Goal: Transaction & Acquisition: Purchase product/service

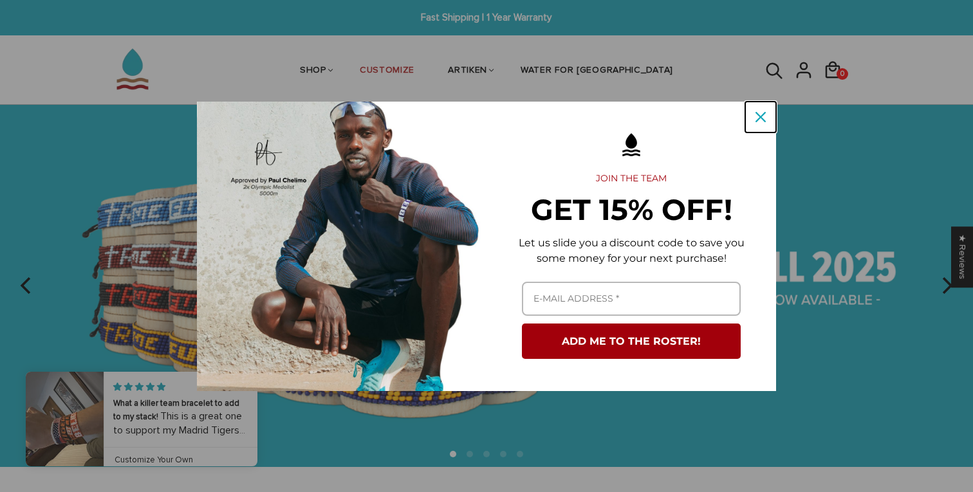
click at [756, 116] on icon "close icon" at bounding box center [761, 117] width 10 height 10
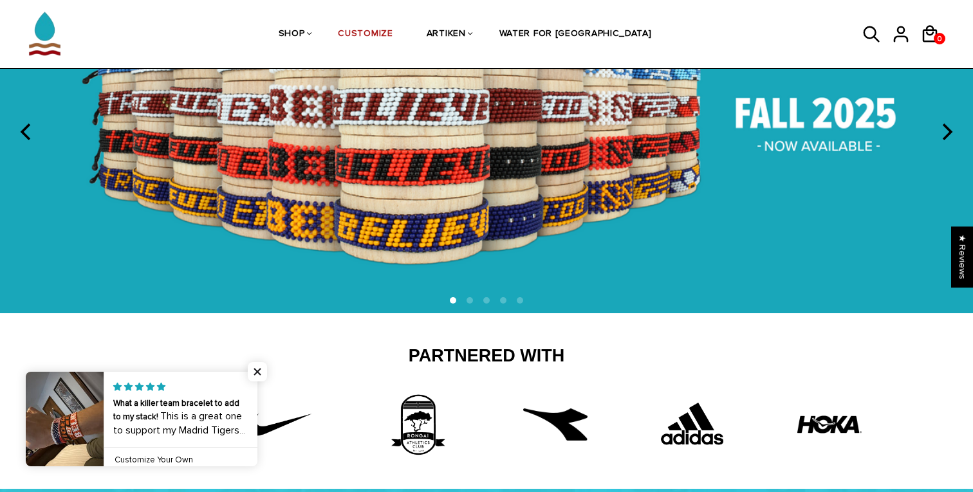
scroll to position [108, 0]
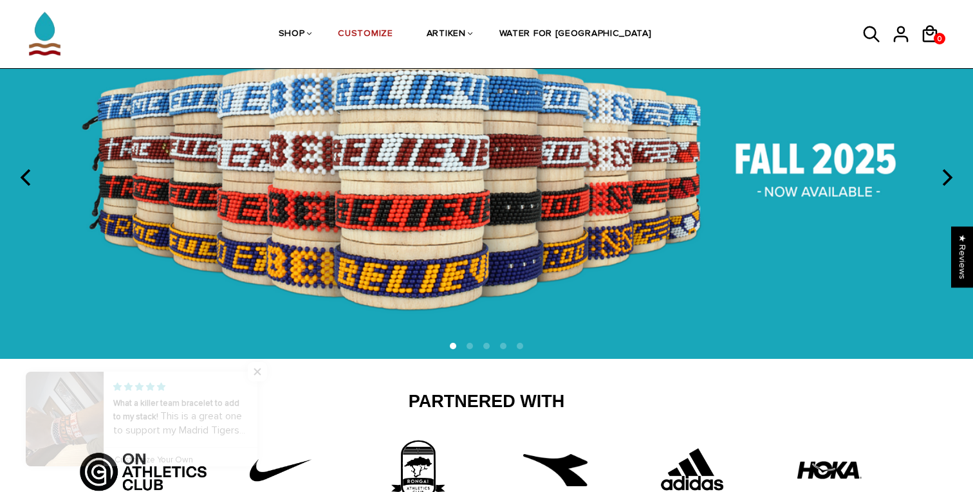
click at [943, 174] on icon "next" at bounding box center [946, 177] width 17 height 17
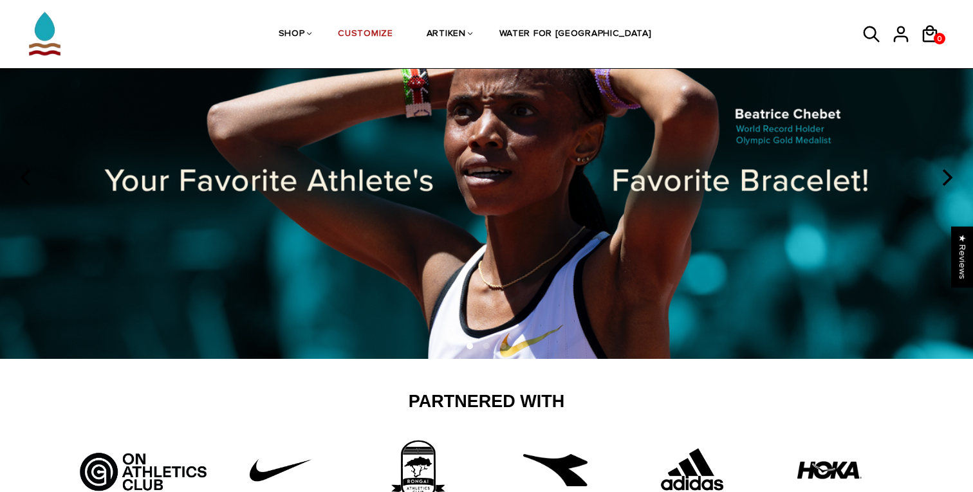
click at [943, 173] on icon "next" at bounding box center [946, 177] width 17 height 17
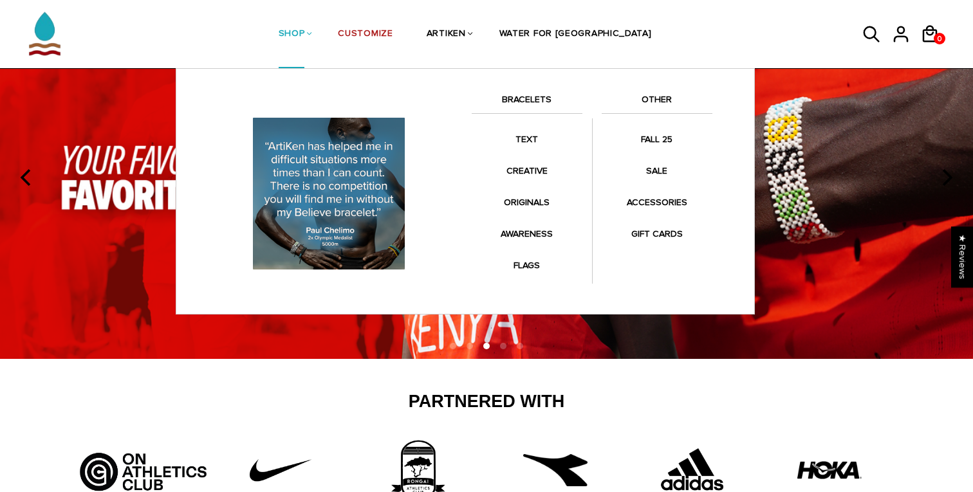
click at [305, 30] on link "SHOP" at bounding box center [292, 35] width 26 height 68
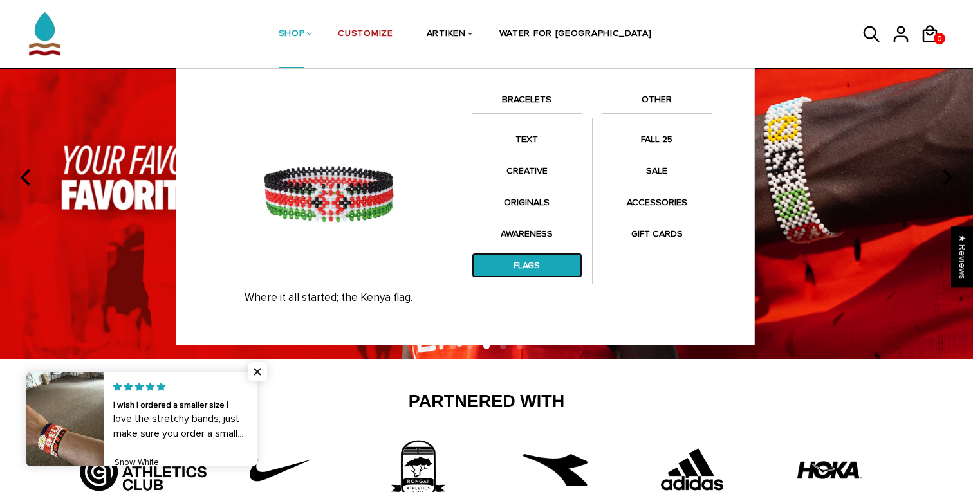
click at [514, 262] on link "FLAGS" at bounding box center [527, 265] width 111 height 25
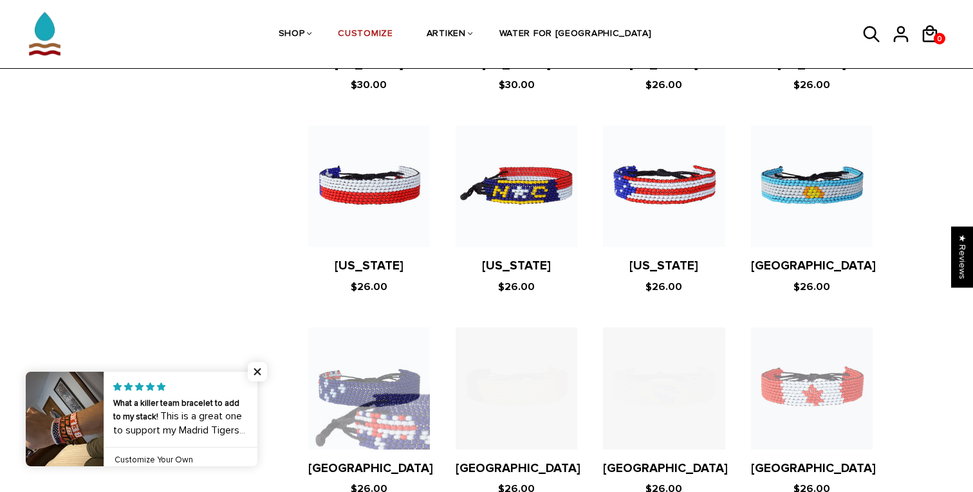
scroll to position [1273, 0]
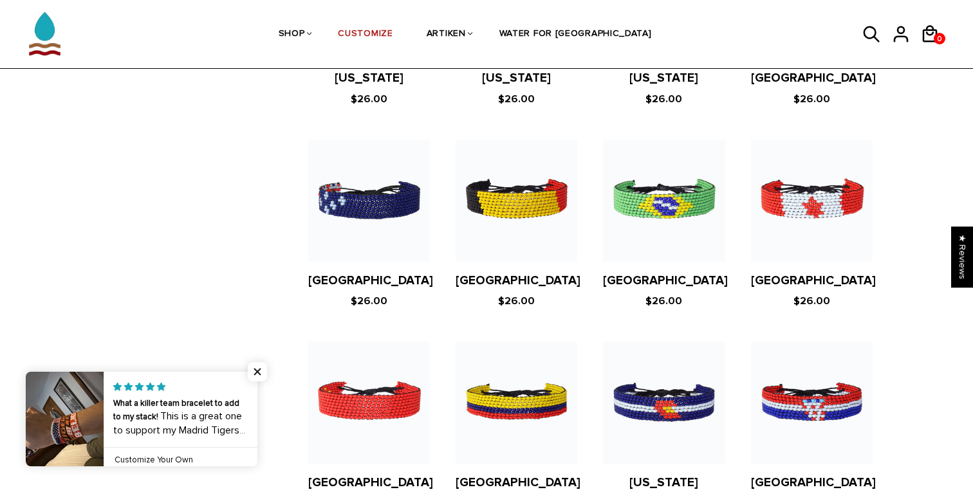
click at [801, 155] on figure at bounding box center [812, 201] width 122 height 122
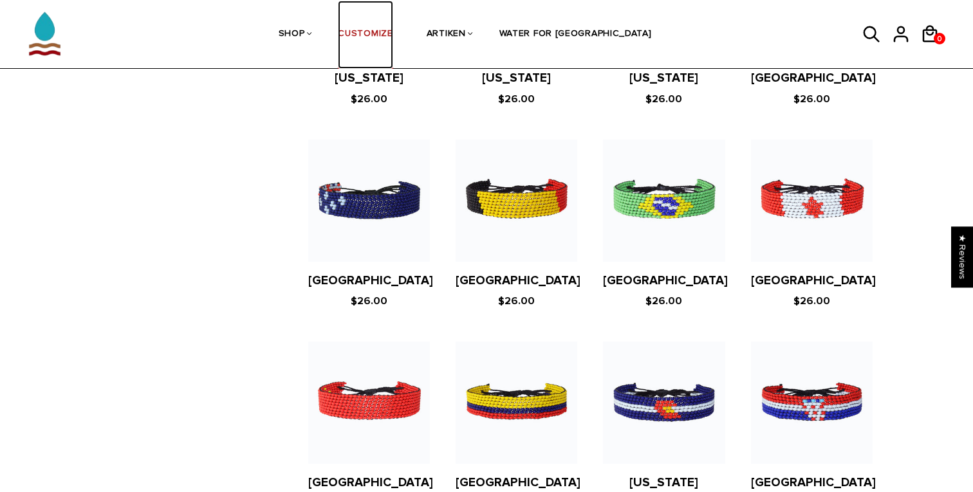
click at [393, 33] on link "CUSTOMIZE" at bounding box center [365, 35] width 55 height 68
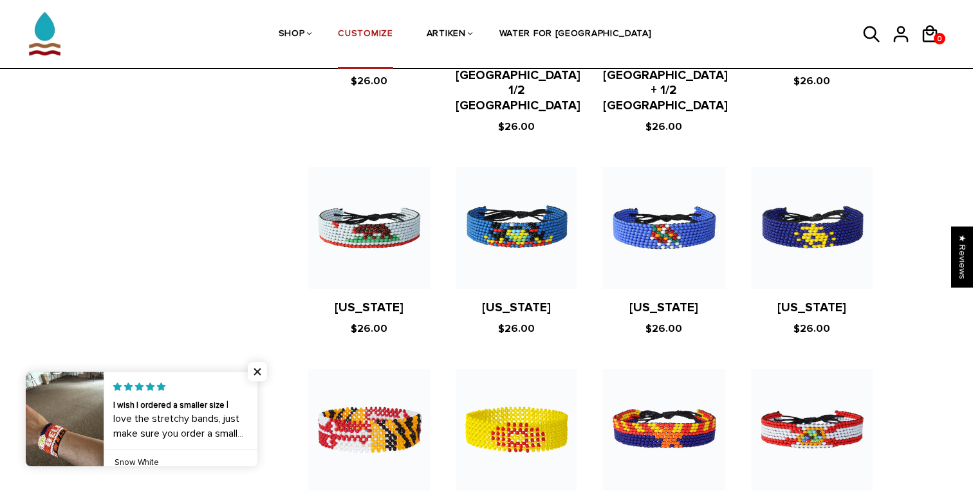
scroll to position [587, 0]
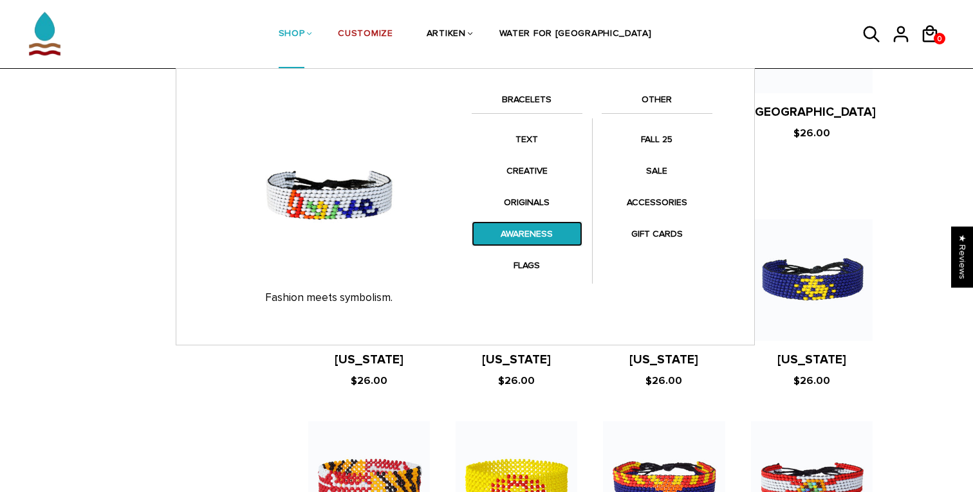
click at [543, 229] on link "AWARENESS" at bounding box center [527, 233] width 111 height 25
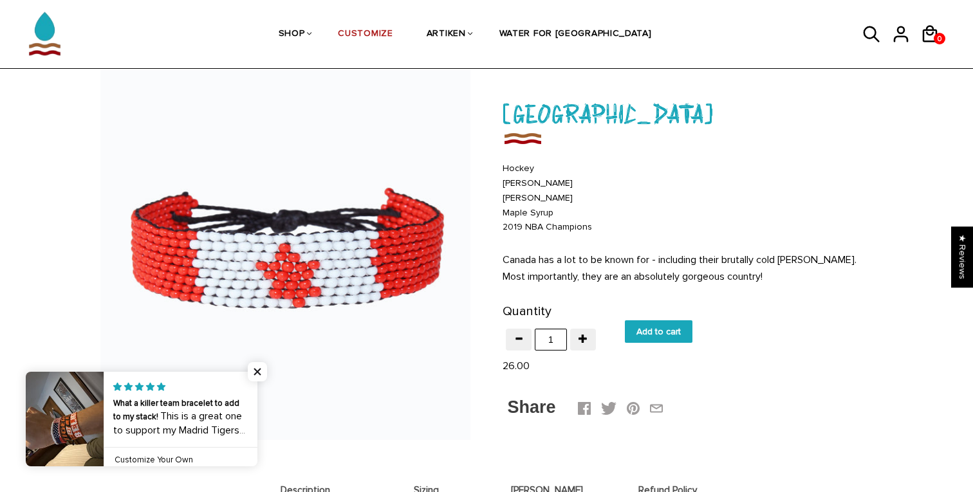
scroll to position [28, 0]
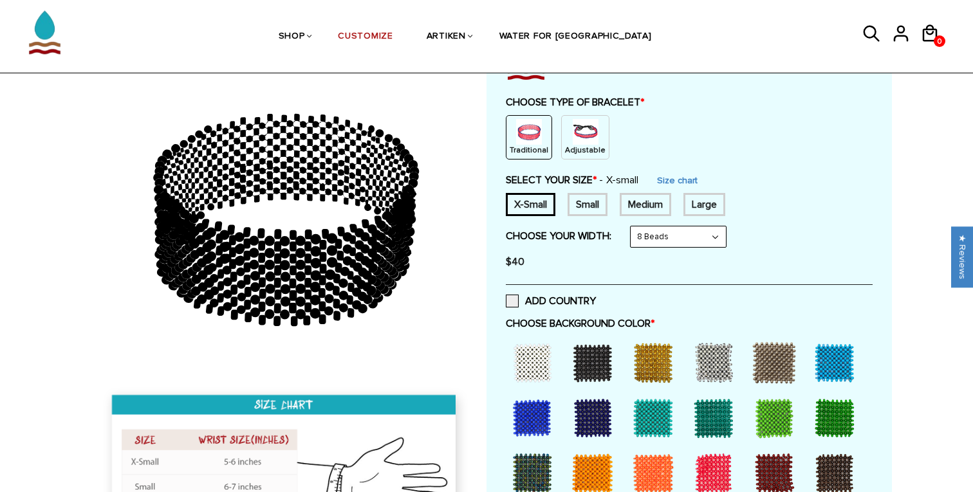
scroll to position [132, 0]
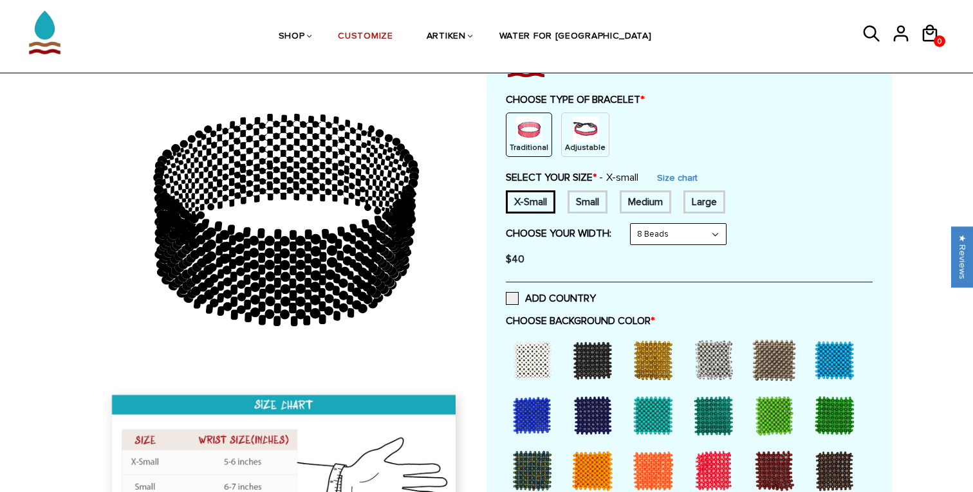
click at [577, 122] on img at bounding box center [586, 130] width 26 height 26
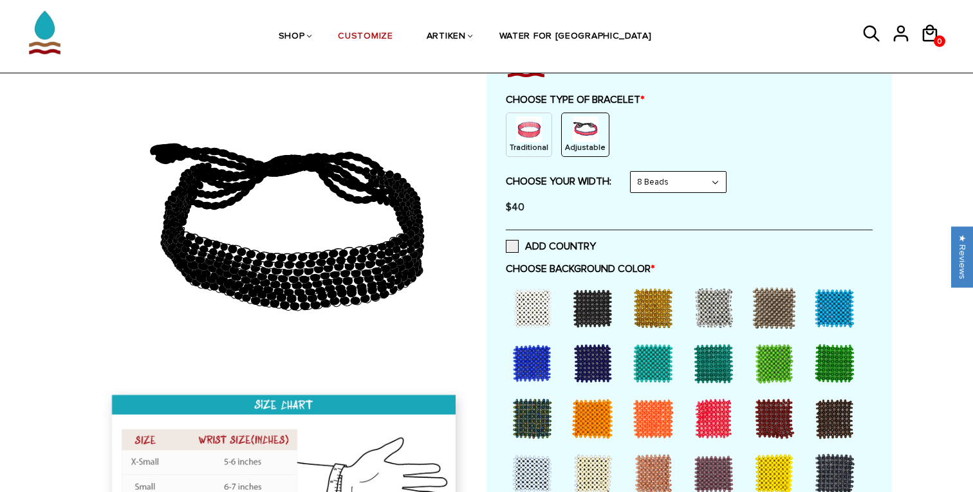
click at [528, 109] on div "CHOOSE TYPE OF BRACELET * Traditional Adjustable" at bounding box center [689, 125] width 367 height 64
click at [525, 133] on img at bounding box center [529, 130] width 26 height 26
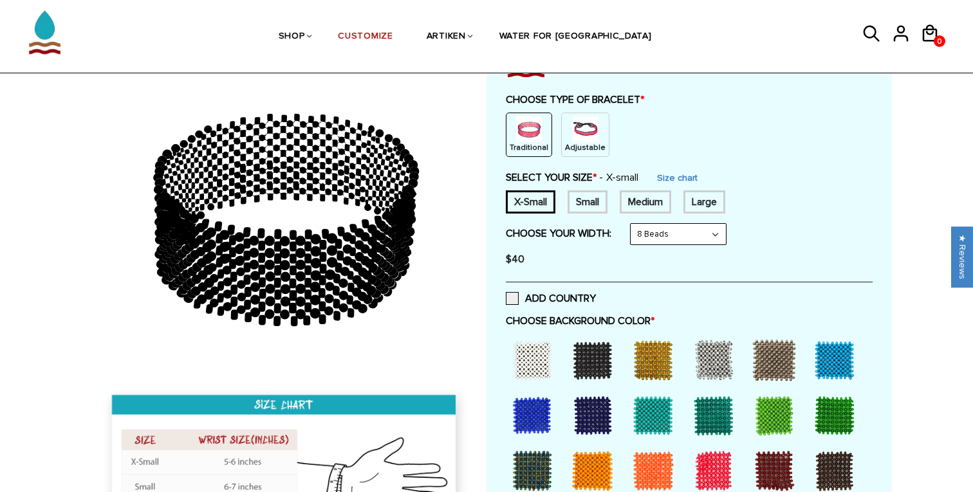
click at [556, 132] on div "Traditional Adjustable" at bounding box center [689, 135] width 367 height 44
click at [573, 133] on img at bounding box center [586, 130] width 26 height 26
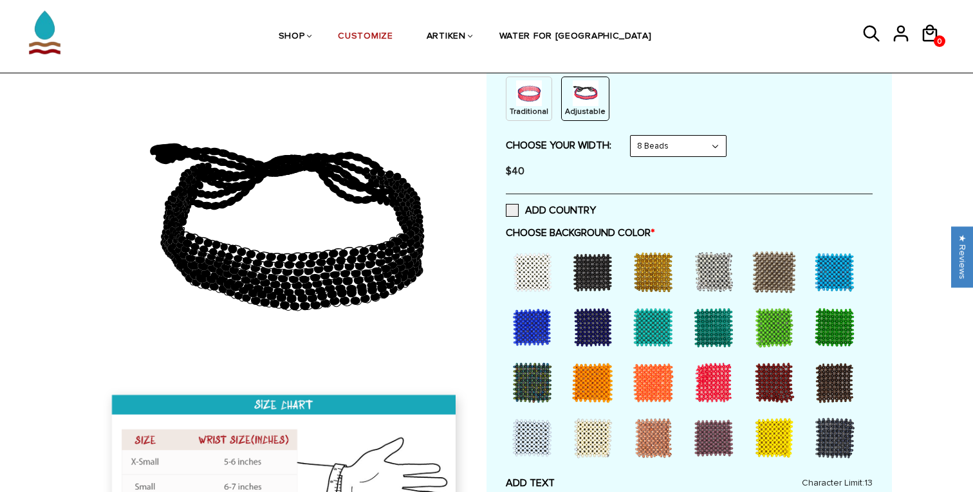
scroll to position [144, 0]
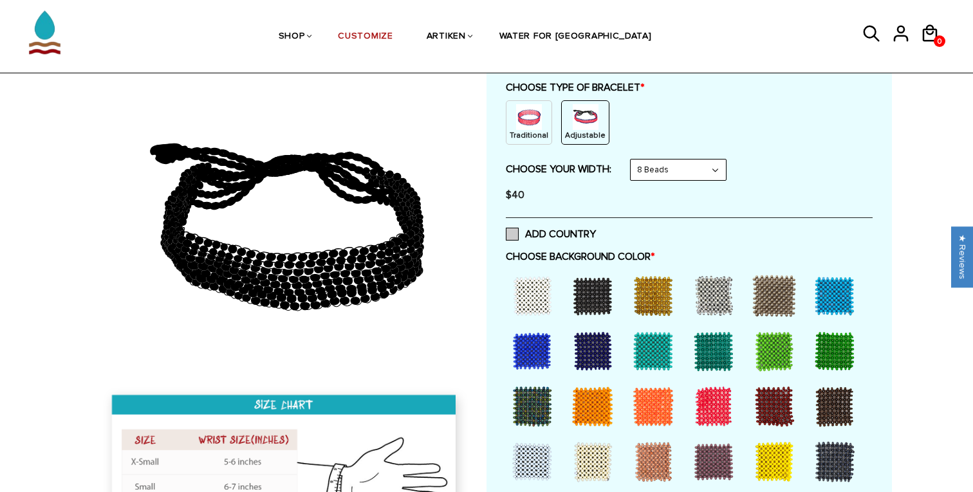
click at [517, 233] on span at bounding box center [512, 234] width 13 height 13
click at [596, 230] on input "ADD COUNTRY" at bounding box center [596, 230] width 0 height 0
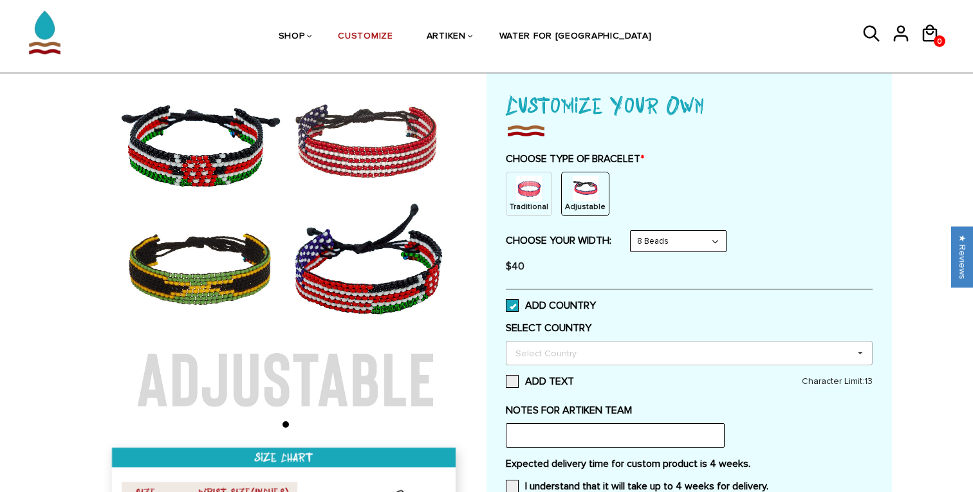
scroll to position [71, 0]
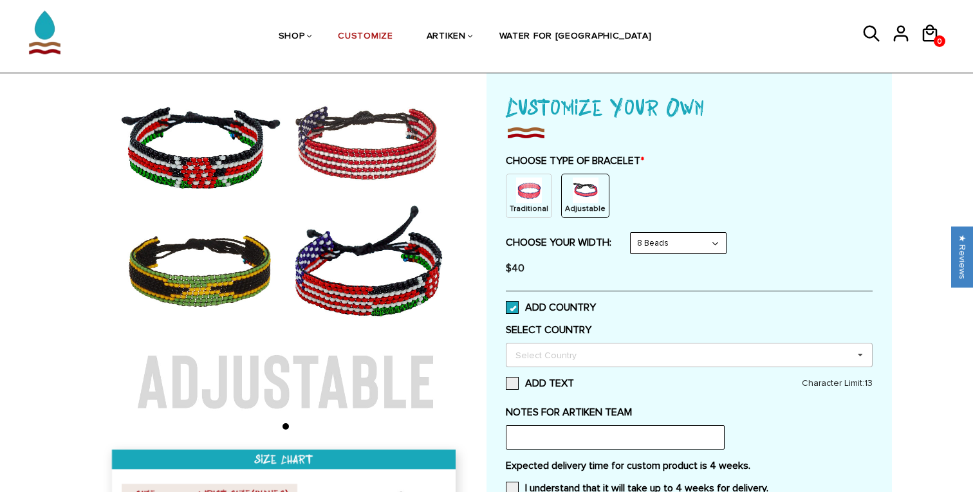
click at [538, 353] on div "Select Country" at bounding box center [553, 355] width 83 height 15
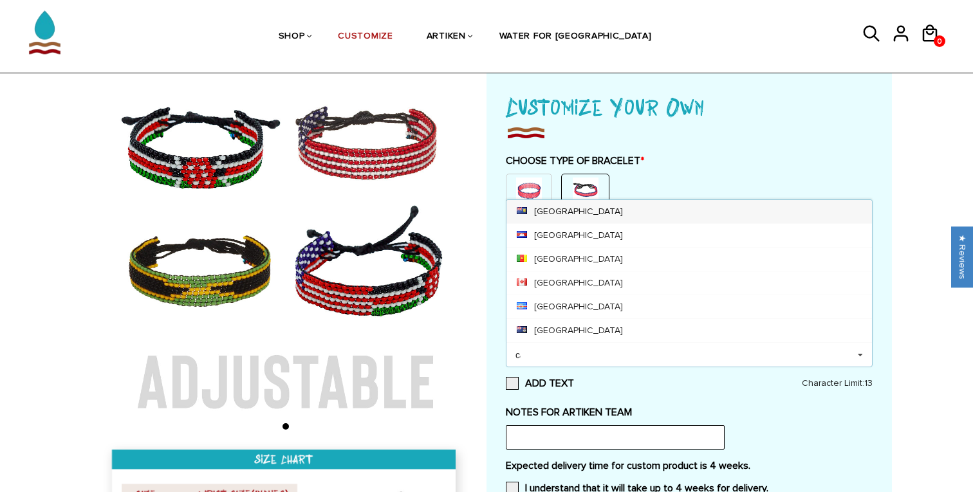
scroll to position [0, 0]
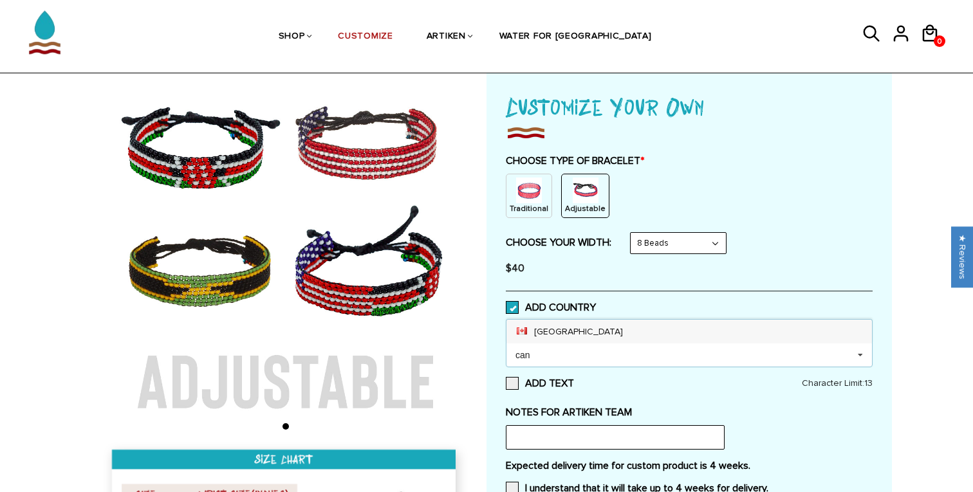
type input "can"
click at [561, 330] on div "[GEOGRAPHIC_DATA]" at bounding box center [690, 332] width 366 height 24
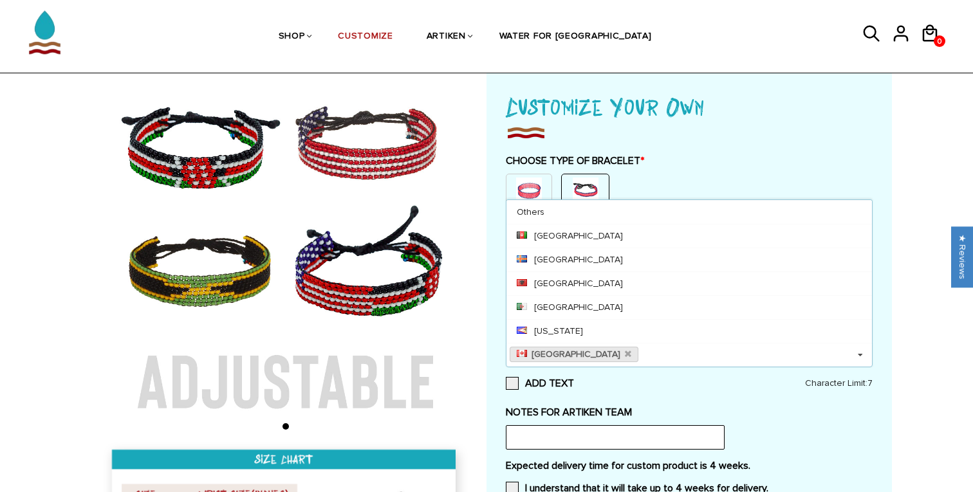
click at [770, 153] on div "Customize Your Own CHOOSE TYPE OF BRACELET * Traditional Adjustable Traditional…" at bounding box center [689, 327] width 367 height 476
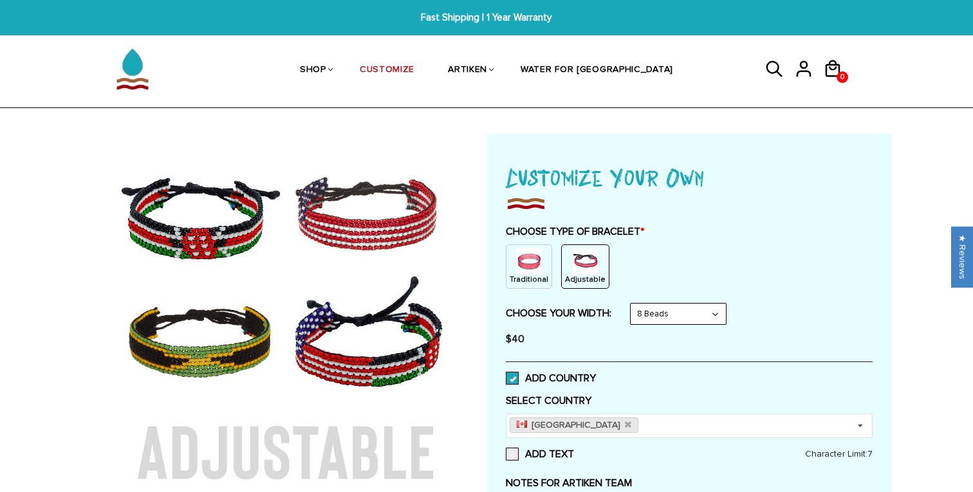
scroll to position [110, 0]
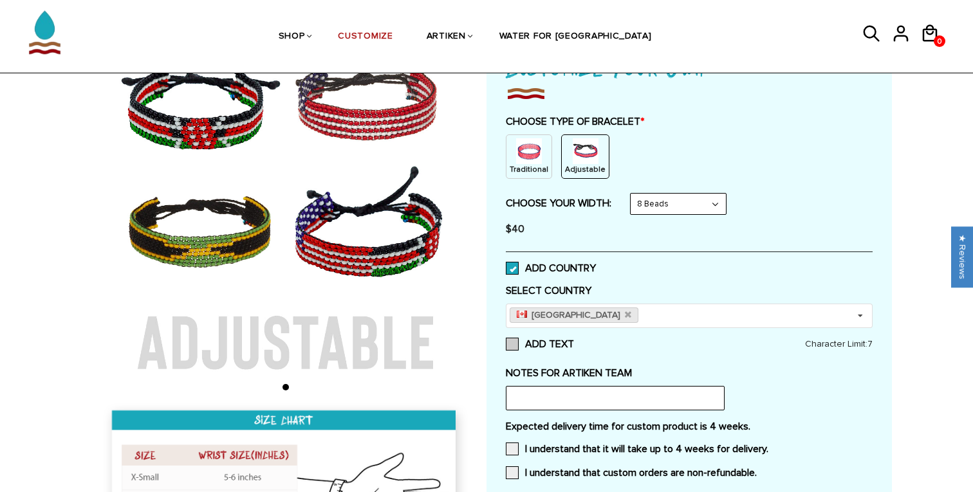
click at [516, 339] on span at bounding box center [512, 344] width 13 height 13
click at [574, 341] on input "ADD TEXT" at bounding box center [574, 341] width 0 height 0
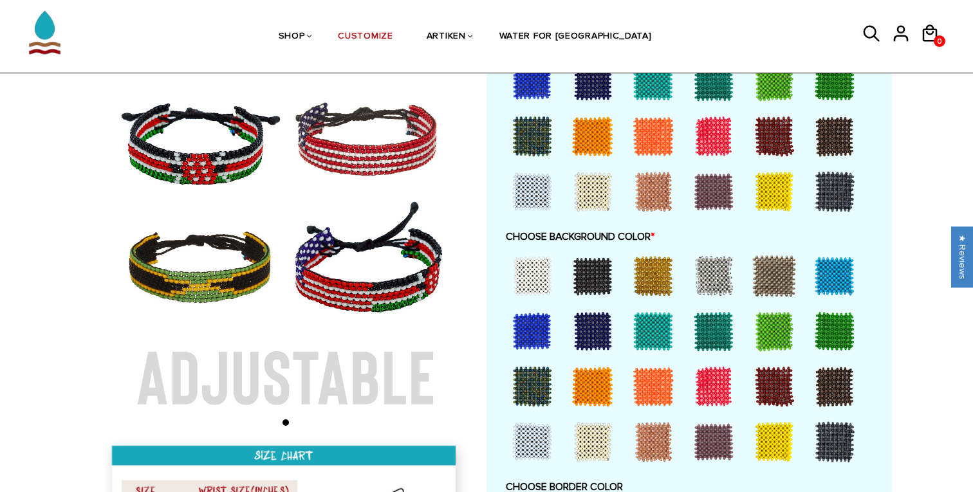
scroll to position [445, 0]
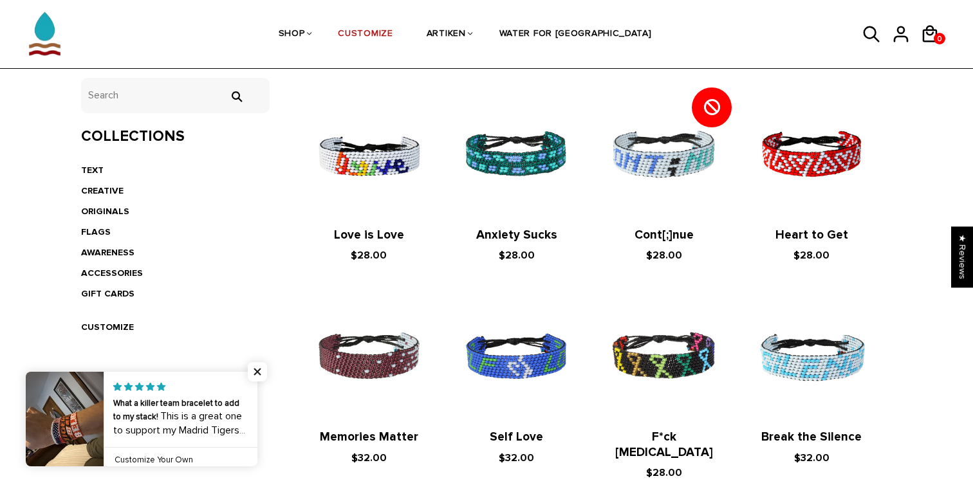
scroll to position [248, 0]
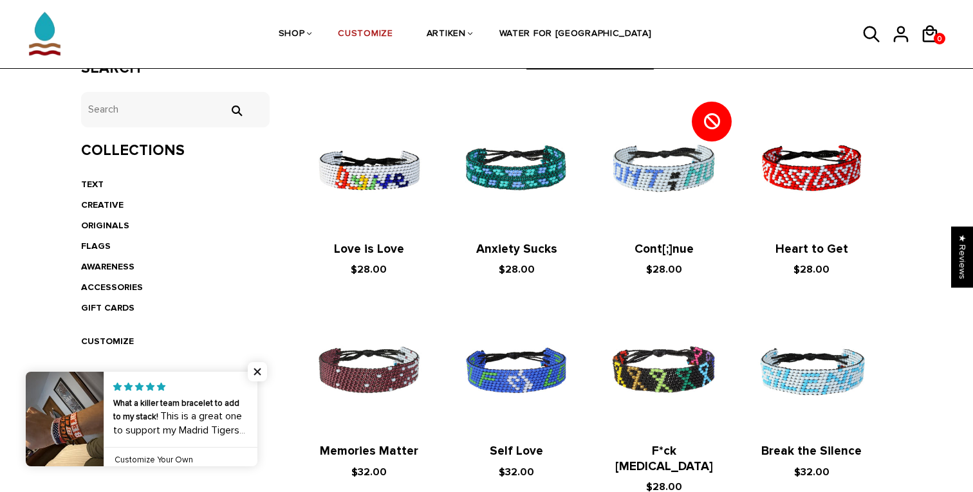
click at [97, 232] on li "ORIGINALS" at bounding box center [175, 226] width 189 height 21
click at [97, 227] on link "ORIGINALS" at bounding box center [105, 225] width 48 height 11
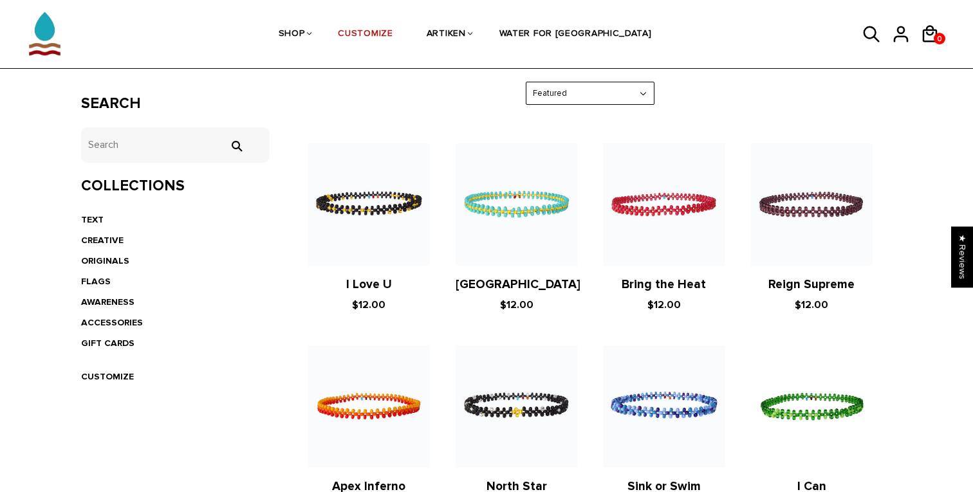
scroll to position [202, 0]
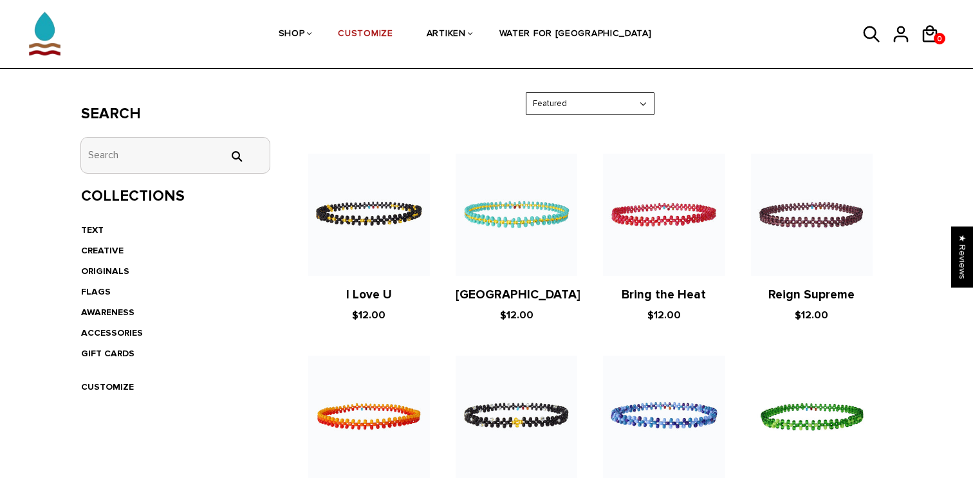
click at [145, 149] on input "tets" at bounding box center [175, 155] width 189 height 35
type input "[US_STATE]"
click at [223, 151] on input "" at bounding box center [236, 157] width 26 height 12
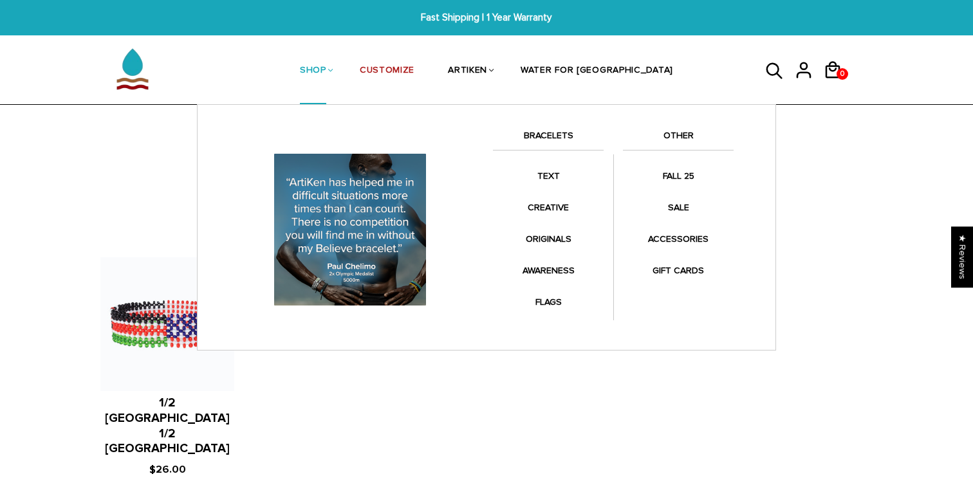
click at [326, 81] on link "SHOP" at bounding box center [313, 71] width 26 height 68
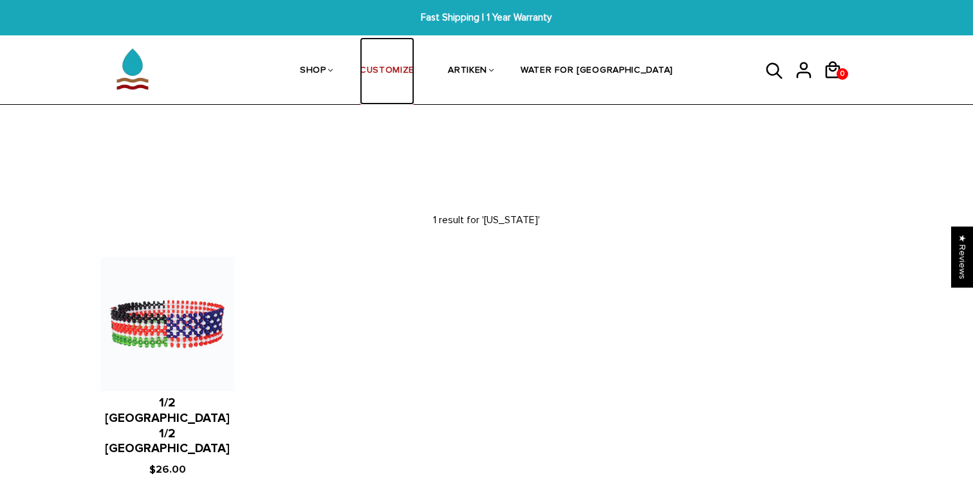
click at [415, 70] on link "CUSTOMIZE" at bounding box center [387, 71] width 55 height 68
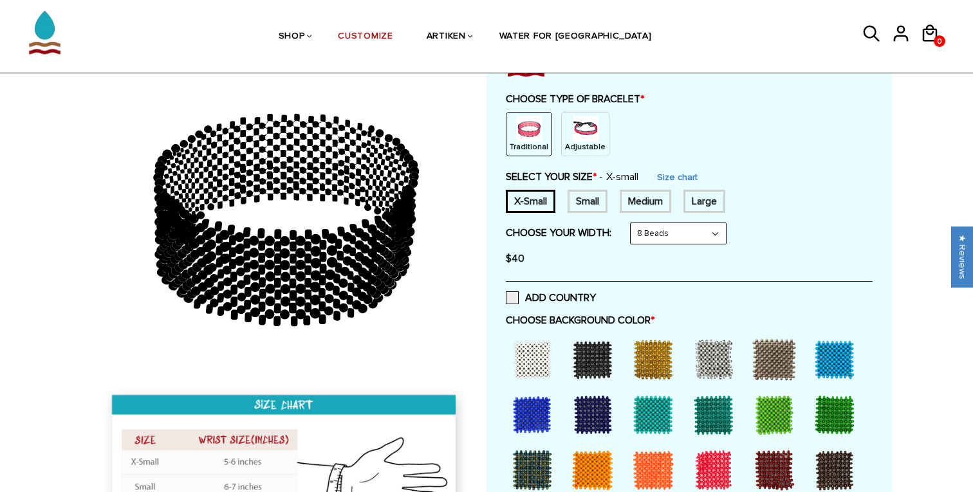
scroll to position [1, 0]
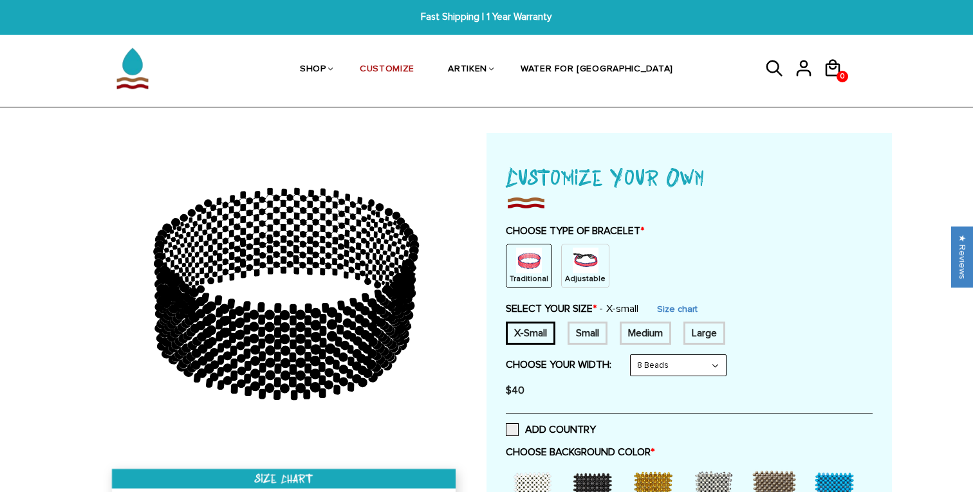
click at [772, 62] on icon at bounding box center [774, 68] width 19 height 31
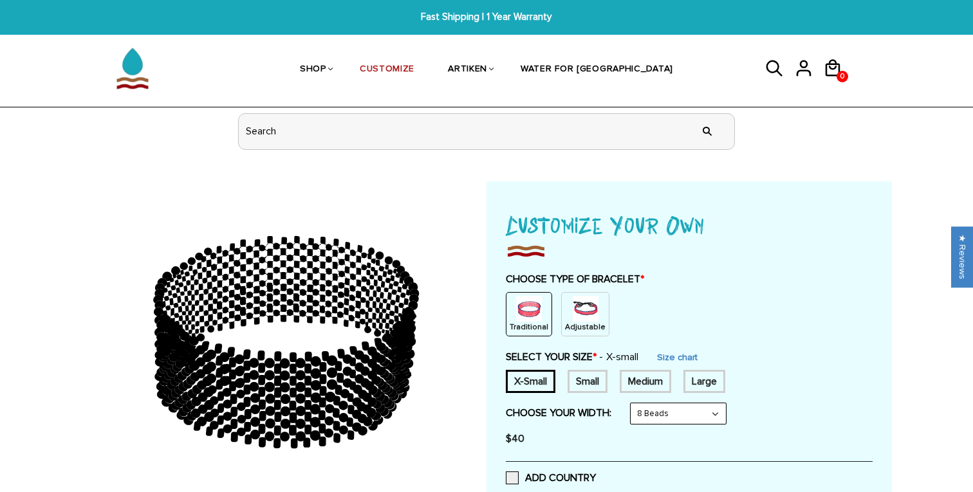
click at [615, 138] on input "header search" at bounding box center [487, 131] width 496 height 35
type input "michigan"
click at [695, 107] on input "" at bounding box center [708, 131] width 26 height 48
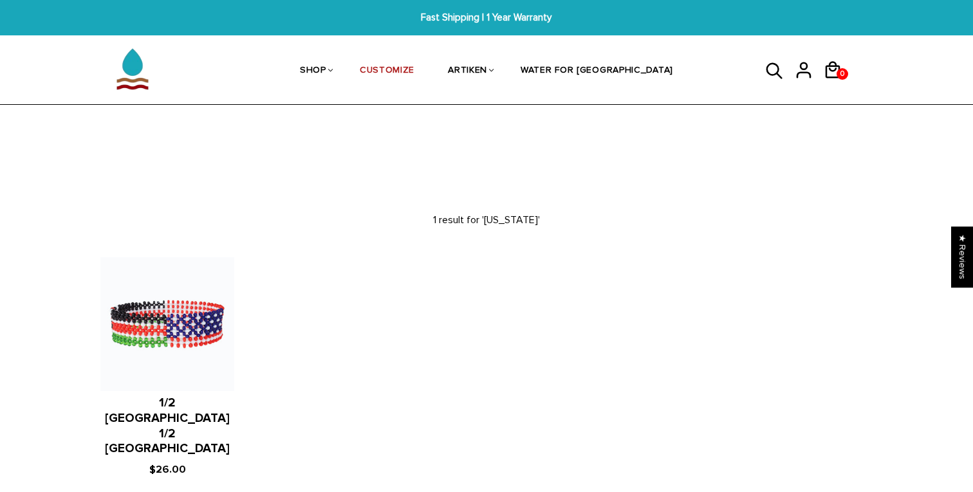
drag, startPoint x: 780, startPoint y: 71, endPoint x: 781, endPoint y: 79, distance: 7.8
click at [780, 79] on icon at bounding box center [774, 71] width 19 height 31
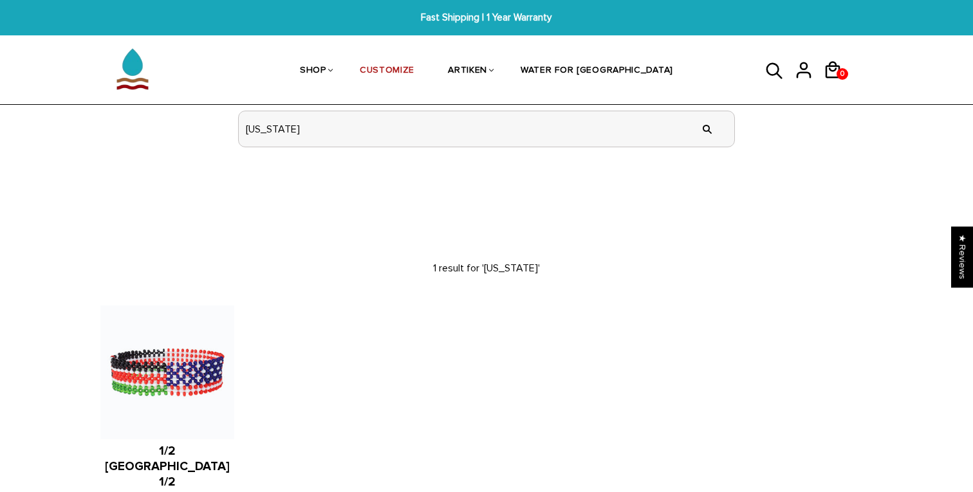
click at [604, 142] on input "[US_STATE]" at bounding box center [487, 128] width 496 height 35
type input "go blue"
click at [695, 105] on input "" at bounding box center [708, 129] width 26 height 48
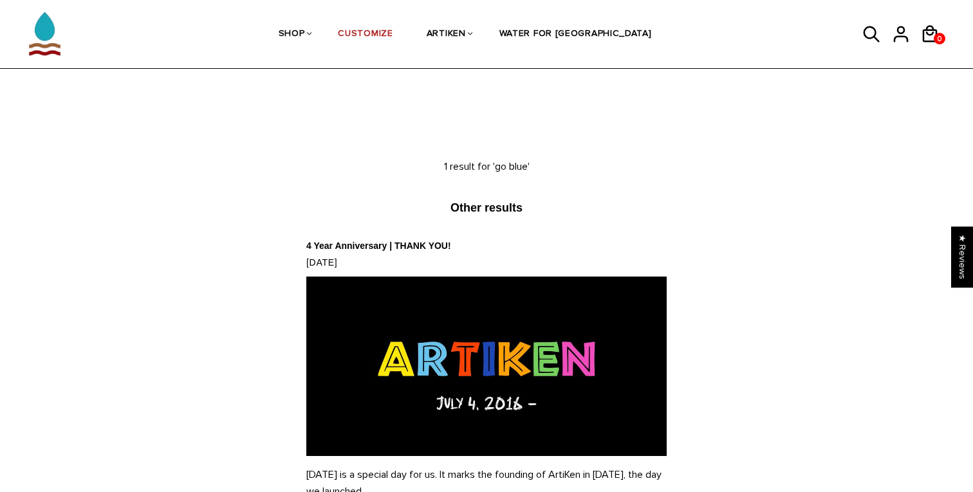
scroll to position [34, 0]
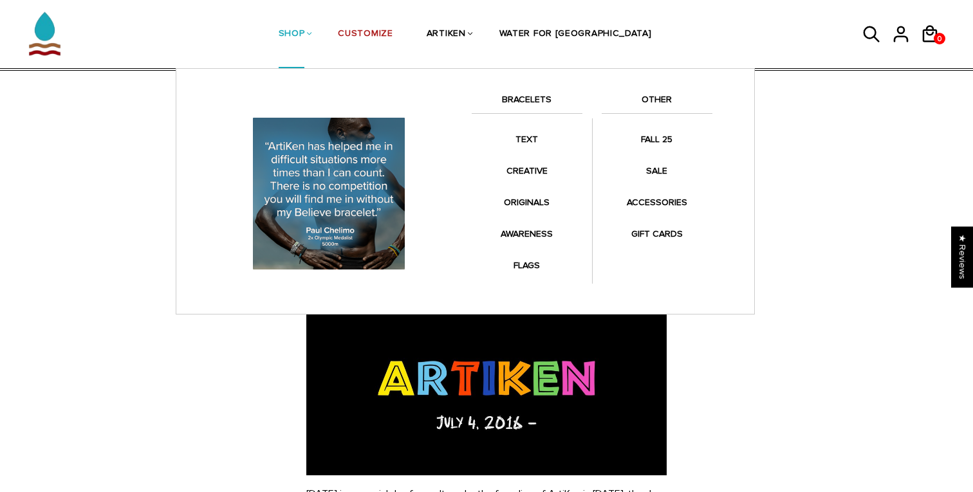
click at [305, 39] on link "SHOP" at bounding box center [292, 35] width 26 height 68
click at [305, 35] on link "SHOP" at bounding box center [292, 35] width 26 height 68
click at [541, 96] on link "BRACELETS" at bounding box center [527, 103] width 111 height 22
click at [534, 102] on link "BRACELETS" at bounding box center [527, 103] width 111 height 22
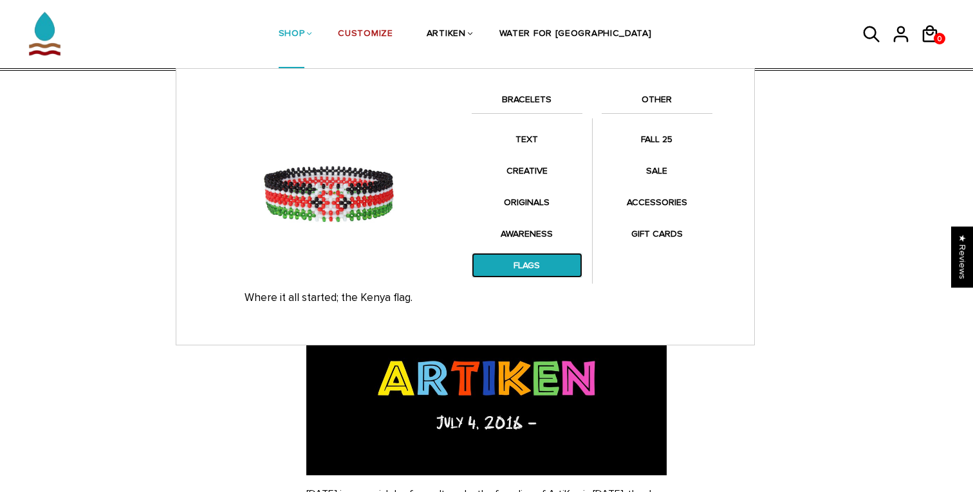
click at [526, 260] on link "FLAGS" at bounding box center [527, 265] width 111 height 25
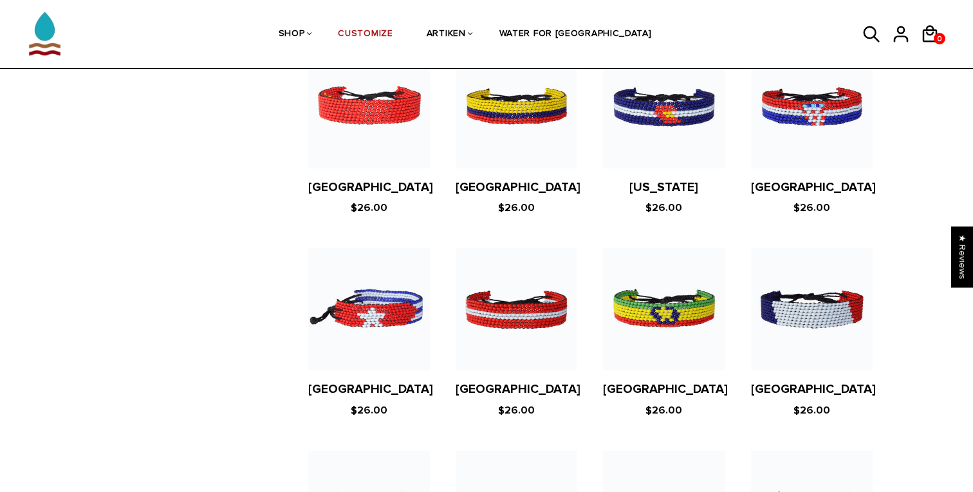
scroll to position [1326, 0]
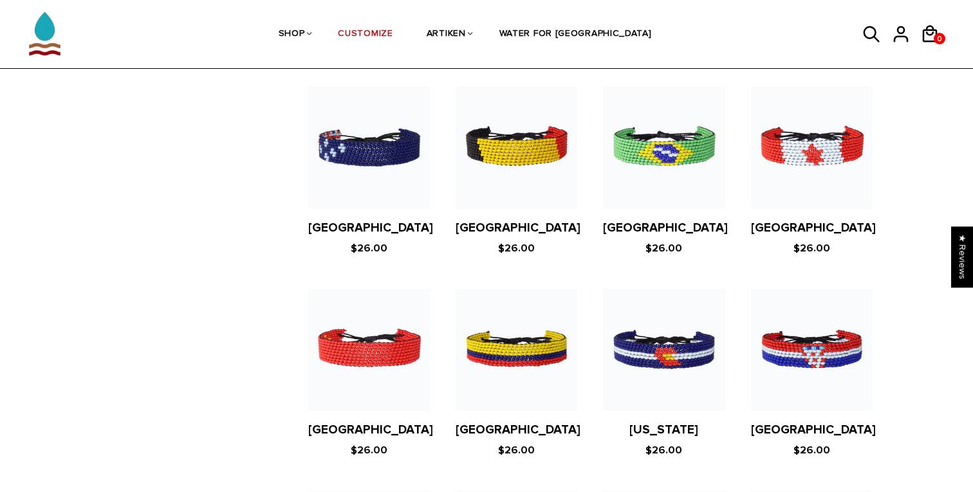
click at [789, 126] on figure at bounding box center [812, 148] width 122 height 122
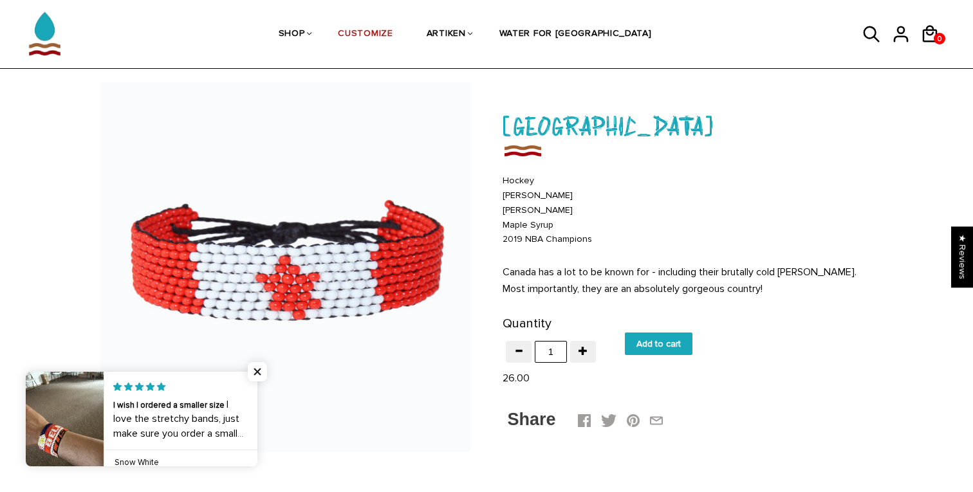
scroll to position [51, 0]
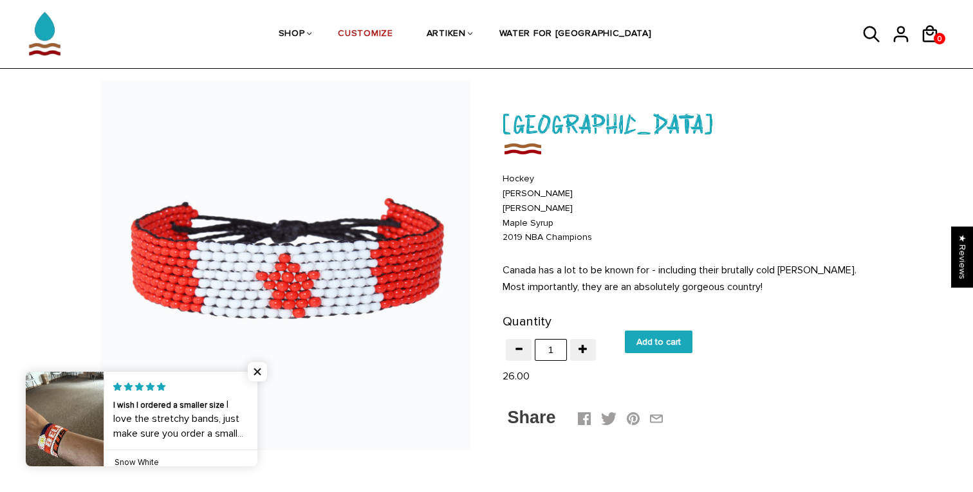
click at [638, 338] on input "Add to cart" at bounding box center [659, 342] width 68 height 23
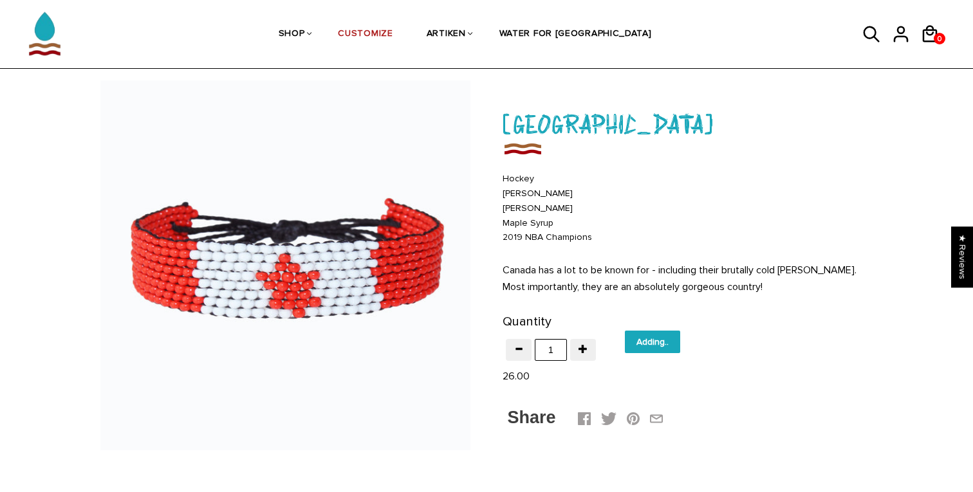
type input "Add to cart"
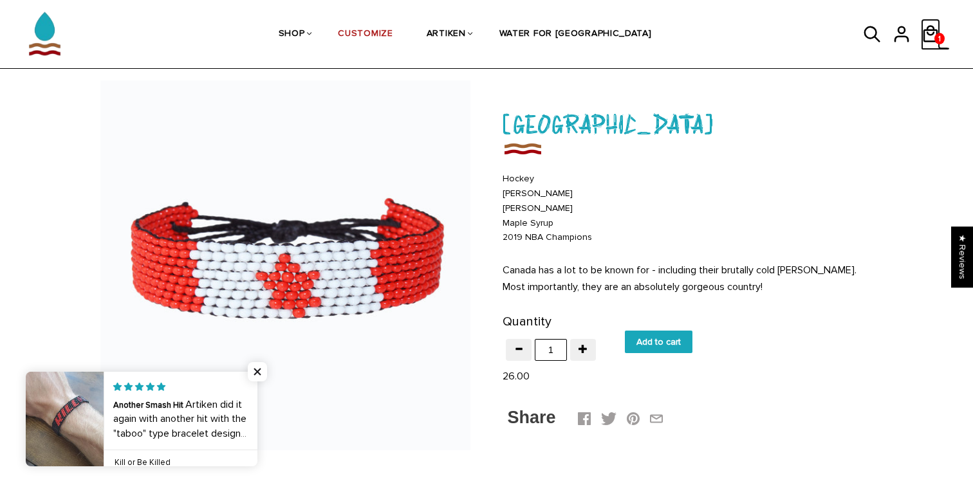
click at [934, 24] on icon at bounding box center [930, 34] width 19 height 31
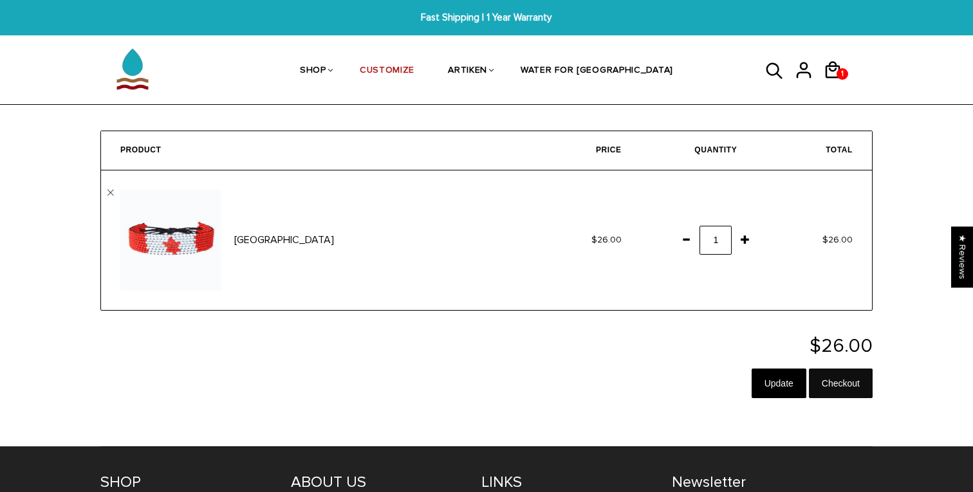
click at [823, 391] on input "Checkout" at bounding box center [841, 384] width 64 height 30
